Goal: Find specific page/section: Find specific page/section

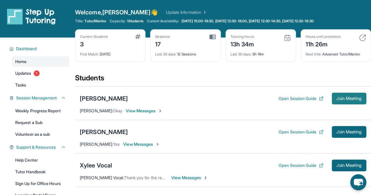
click at [342, 98] on span "Join Meeting" at bounding box center [348, 99] width 25 height 4
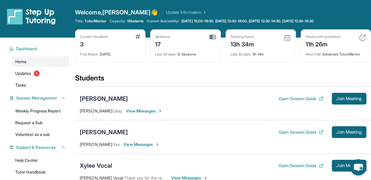
click at [114, 96] on div "[PERSON_NAME]" at bounding box center [104, 98] width 48 height 8
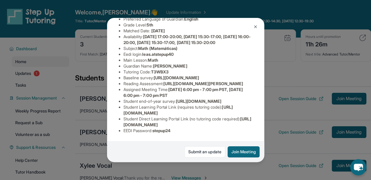
scroll to position [72, 0]
drag, startPoint x: 144, startPoint y: 48, endPoint x: 179, endPoint y: 50, distance: 35.2
click at [179, 51] on li "Eedi login : leas.atstepup40" at bounding box center [187, 54] width 129 height 6
copy span "leas.atstepup40"
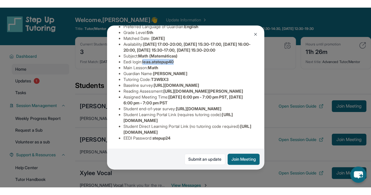
scroll to position [122, 0]
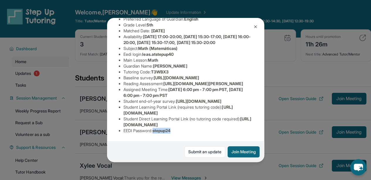
drag, startPoint x: 155, startPoint y: 127, endPoint x: 175, endPoint y: 128, distance: 20.0
click at [175, 128] on li "EEDI Password : stepup24" at bounding box center [187, 130] width 129 height 6
copy span "stepup24"
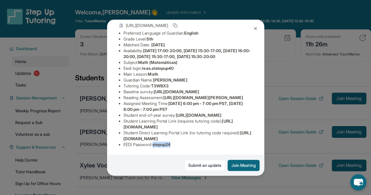
scroll to position [111, 0]
click at [256, 30] on img at bounding box center [255, 28] width 5 height 5
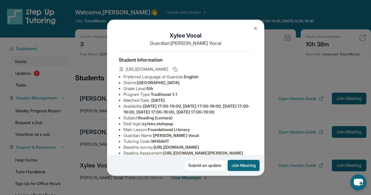
scroll to position [123, 0]
